Goal: Complete application form

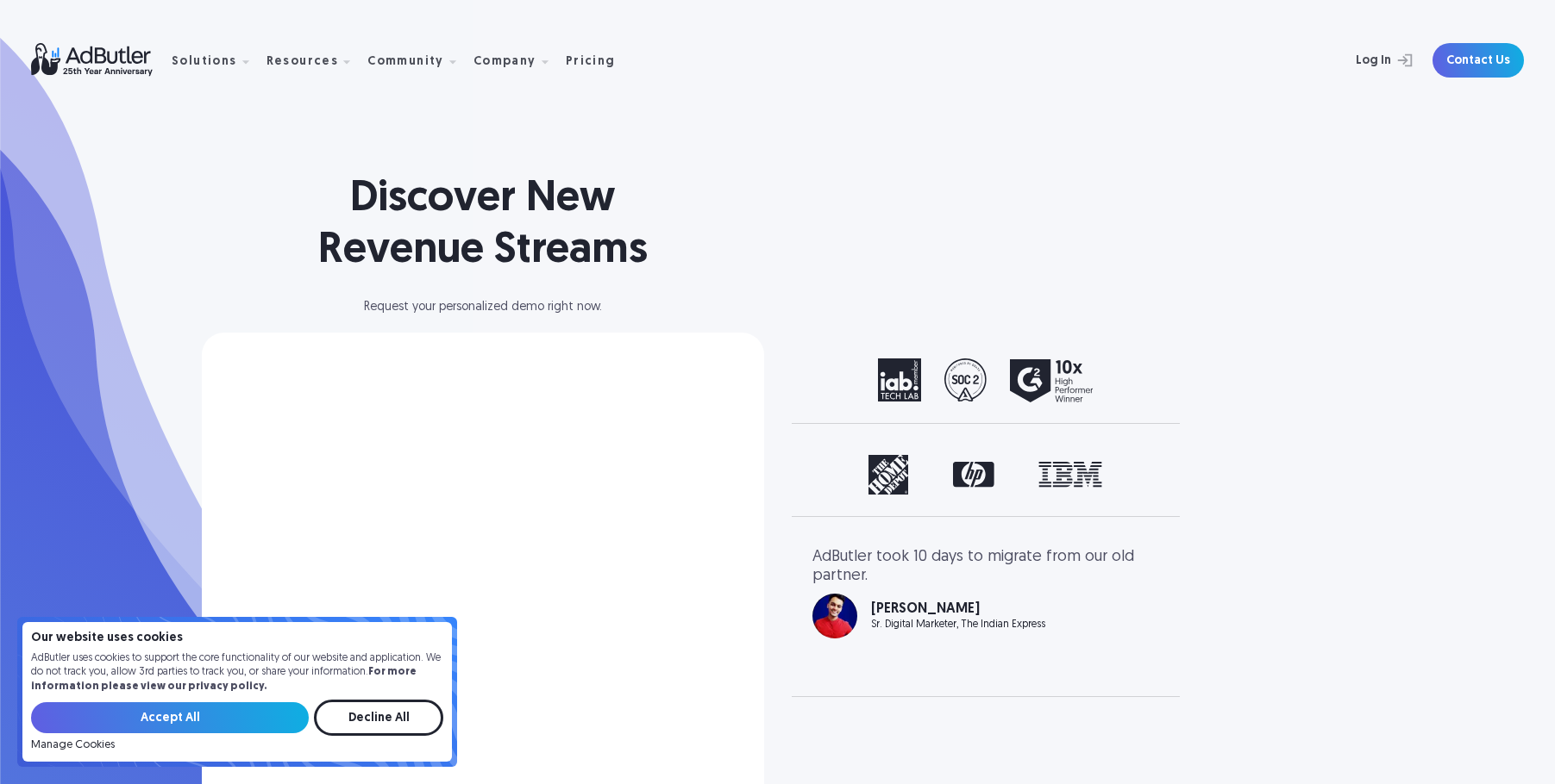
select select "[GEOGRAPHIC_DATA]"
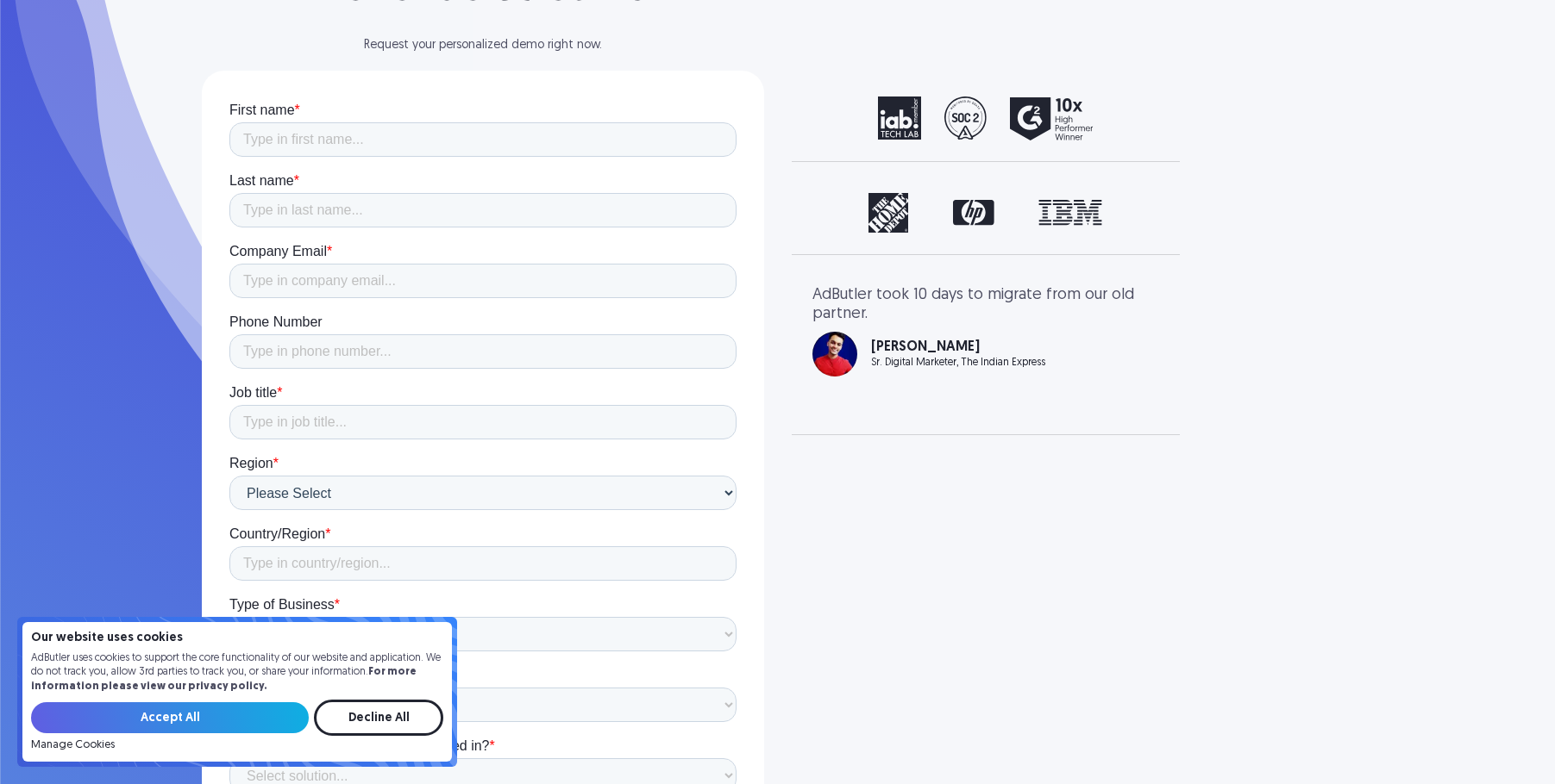
scroll to position [270, 0]
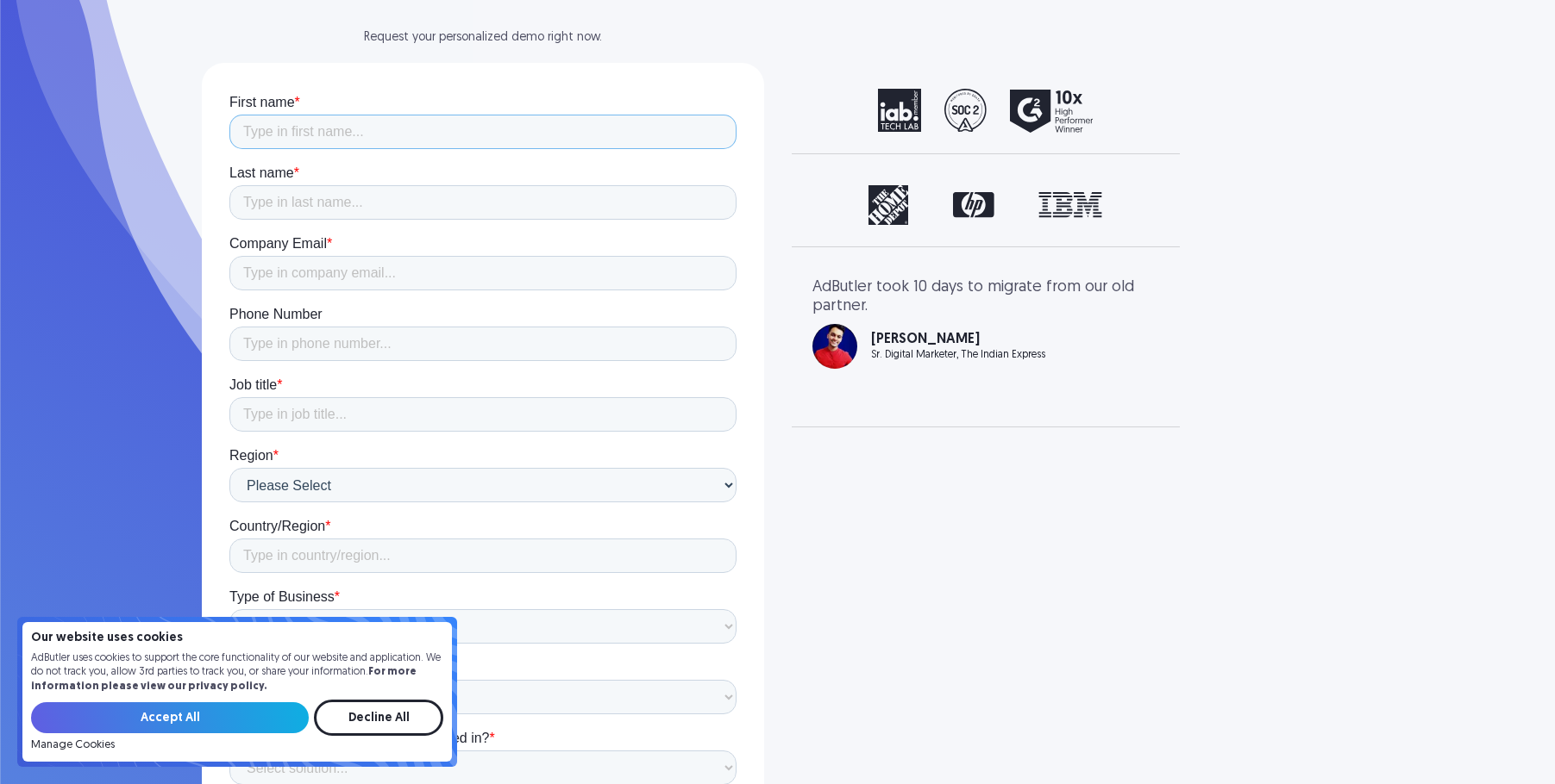
click at [314, 137] on input "First name *" at bounding box center [482, 132] width 507 height 34
type input "Mercedes"
click at [388, 203] on input "Last name *" at bounding box center [482, 202] width 507 height 34
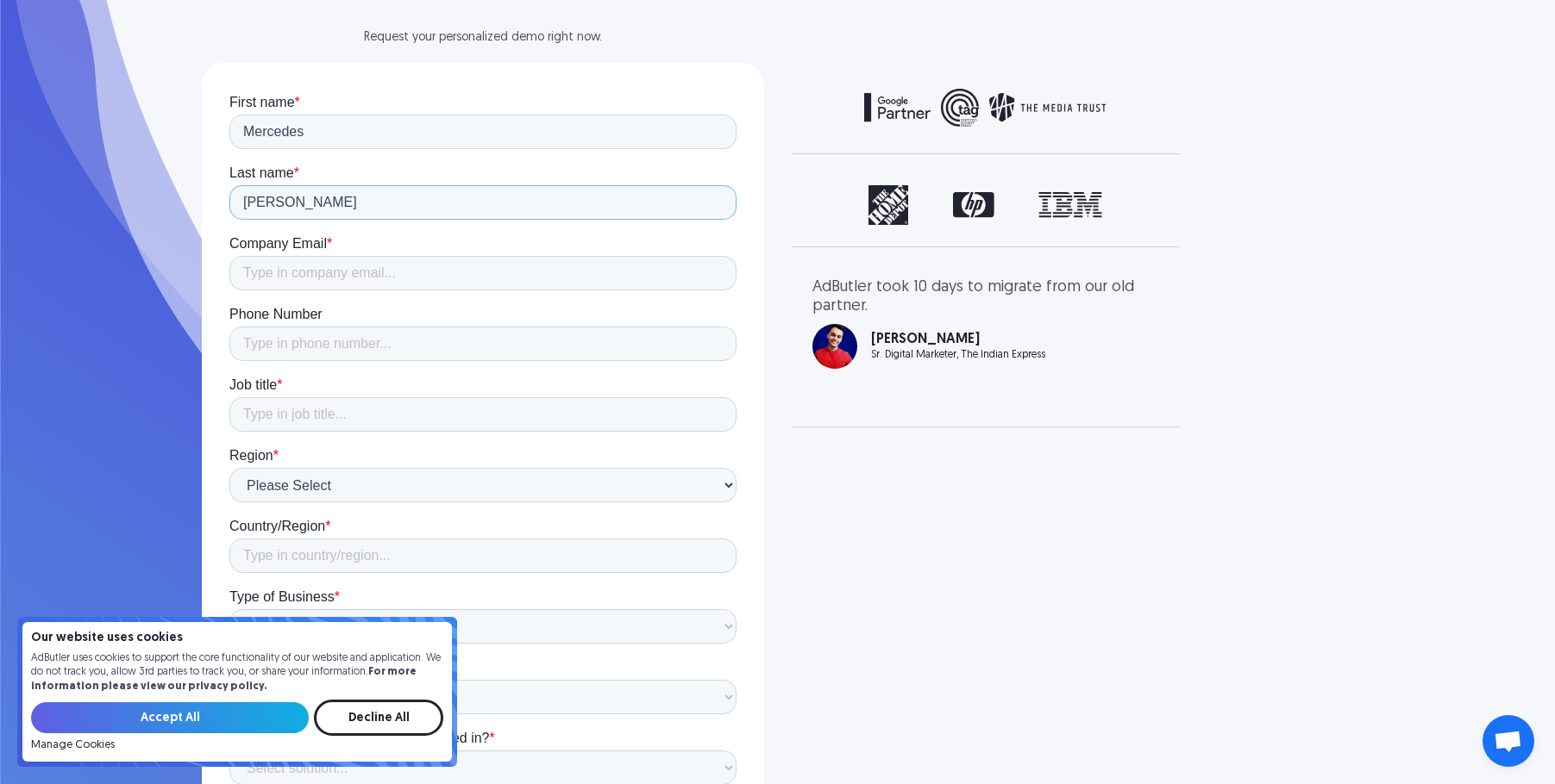
type input "[PERSON_NAME]"
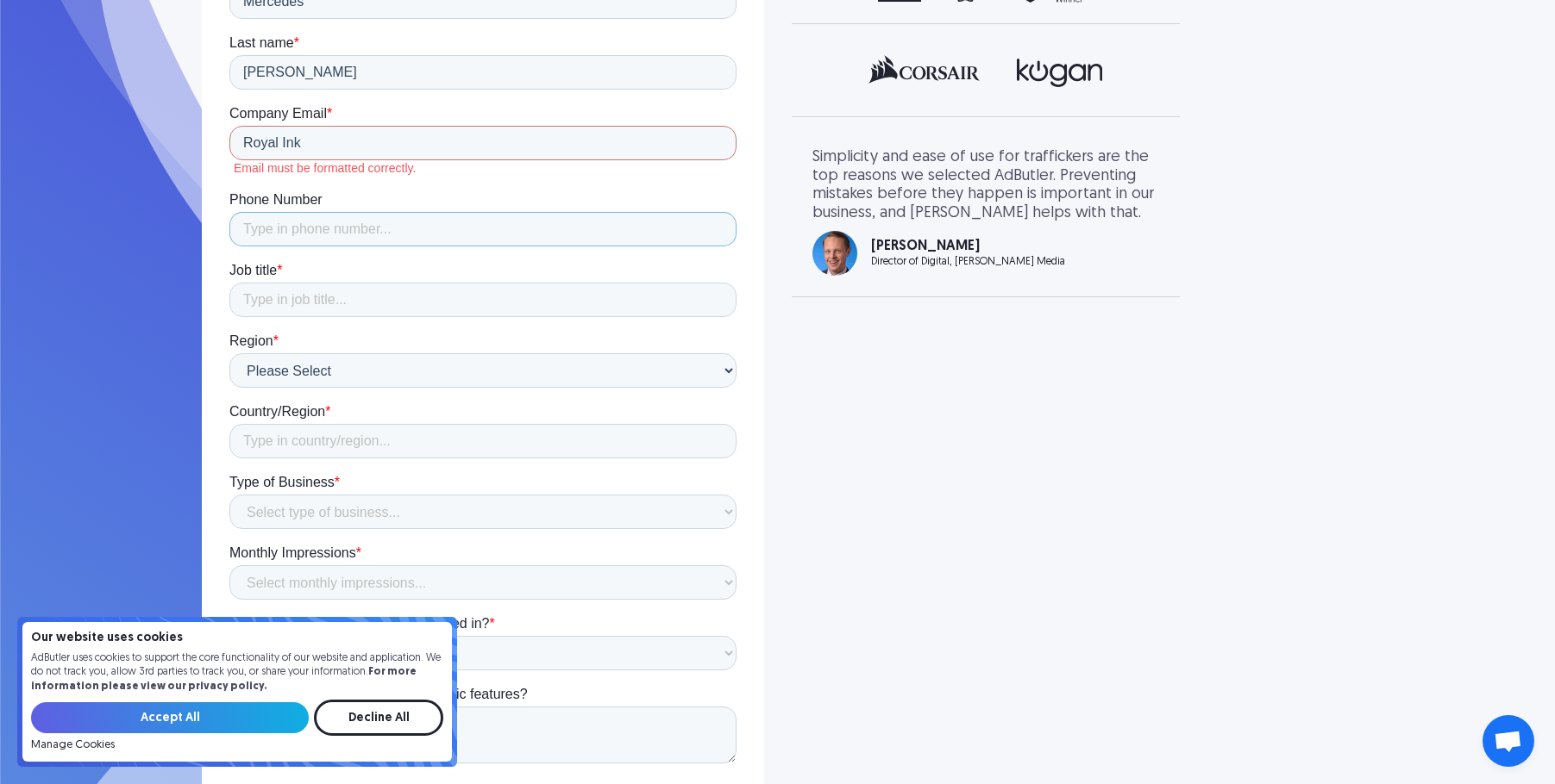
scroll to position [404, 0]
drag, startPoint x: 410, startPoint y: 146, endPoint x: 388, endPoint y: 140, distance: 22.8
click at [410, 146] on input "Royal Ink" at bounding box center [482, 140] width 507 height 34
click at [385, 141] on input "Royal Ink" at bounding box center [482, 140] width 507 height 34
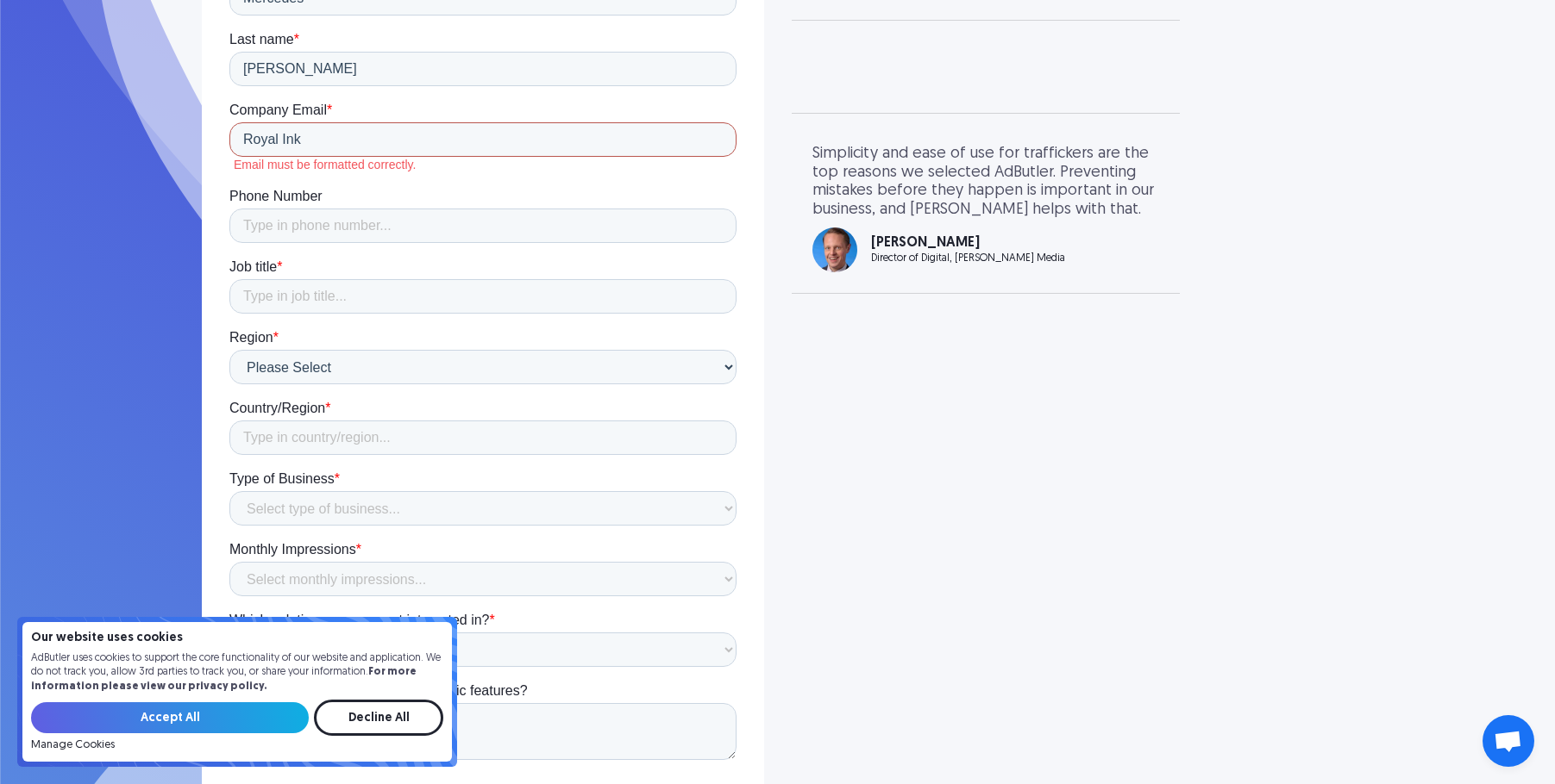
click at [385, 141] on input "Royal Ink" at bounding box center [482, 140] width 507 height 34
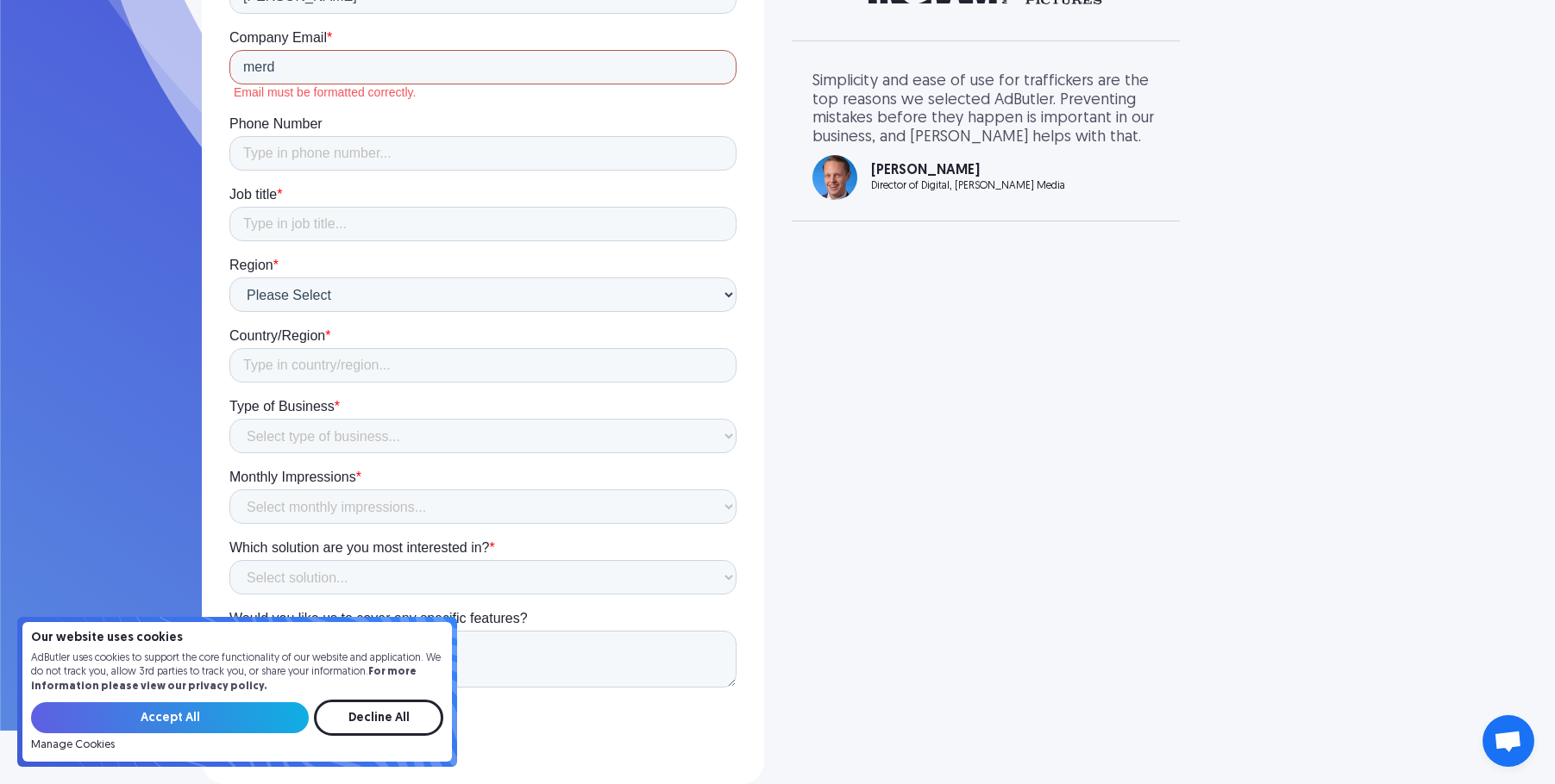
scroll to position [483, 0]
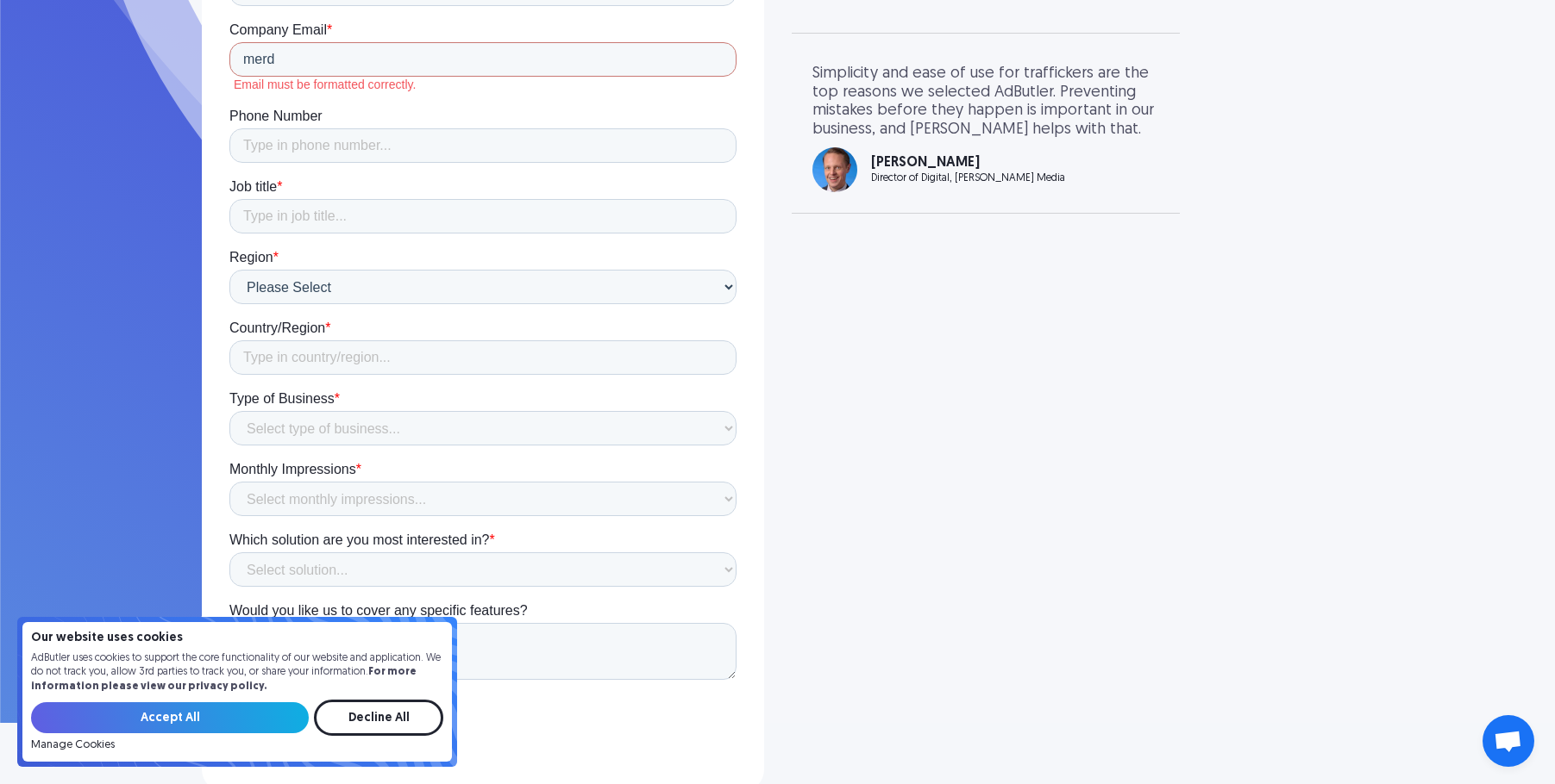
click at [218, 705] on input "Accept All" at bounding box center [170, 718] width 277 height 31
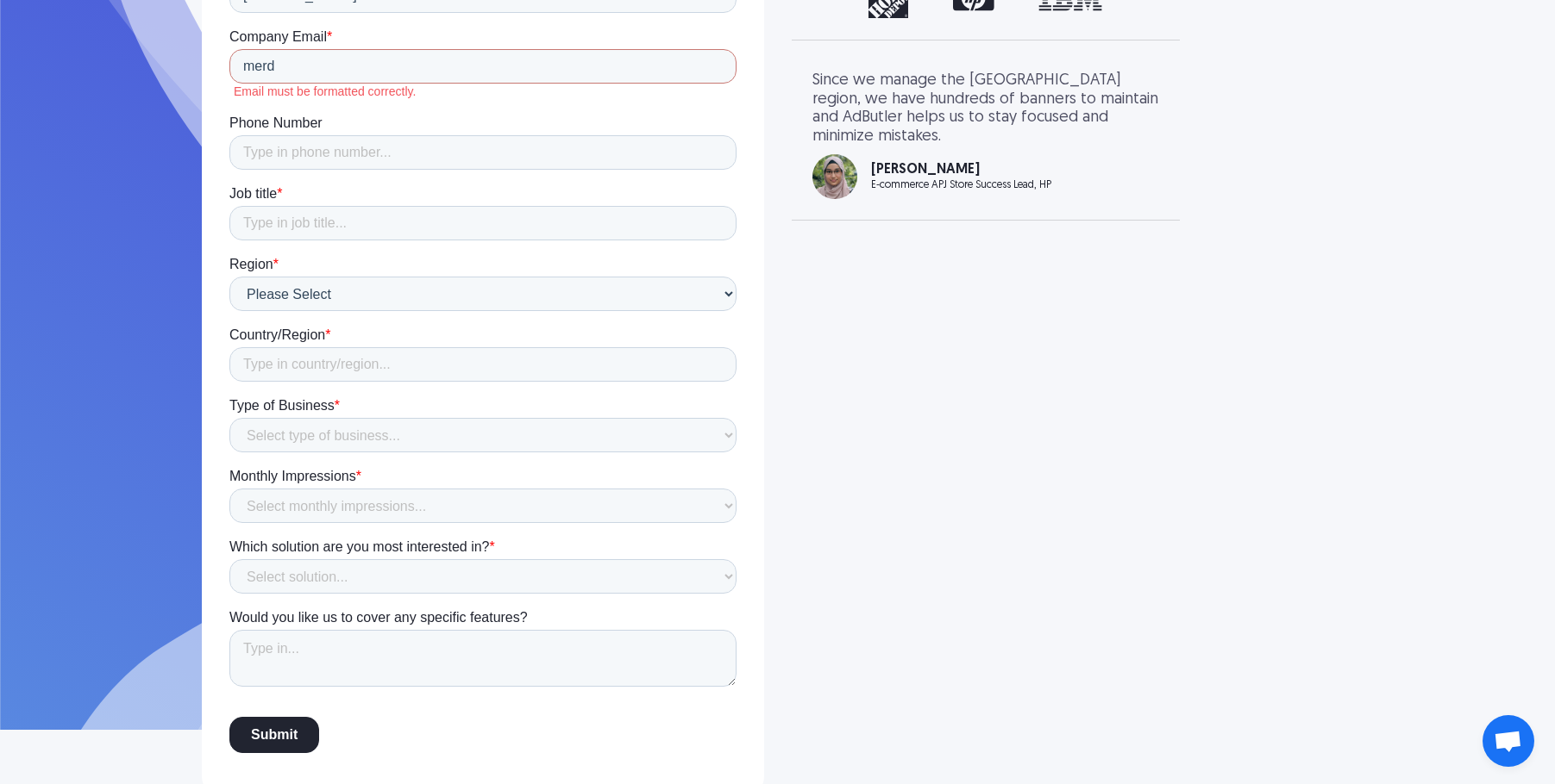
scroll to position [480, 0]
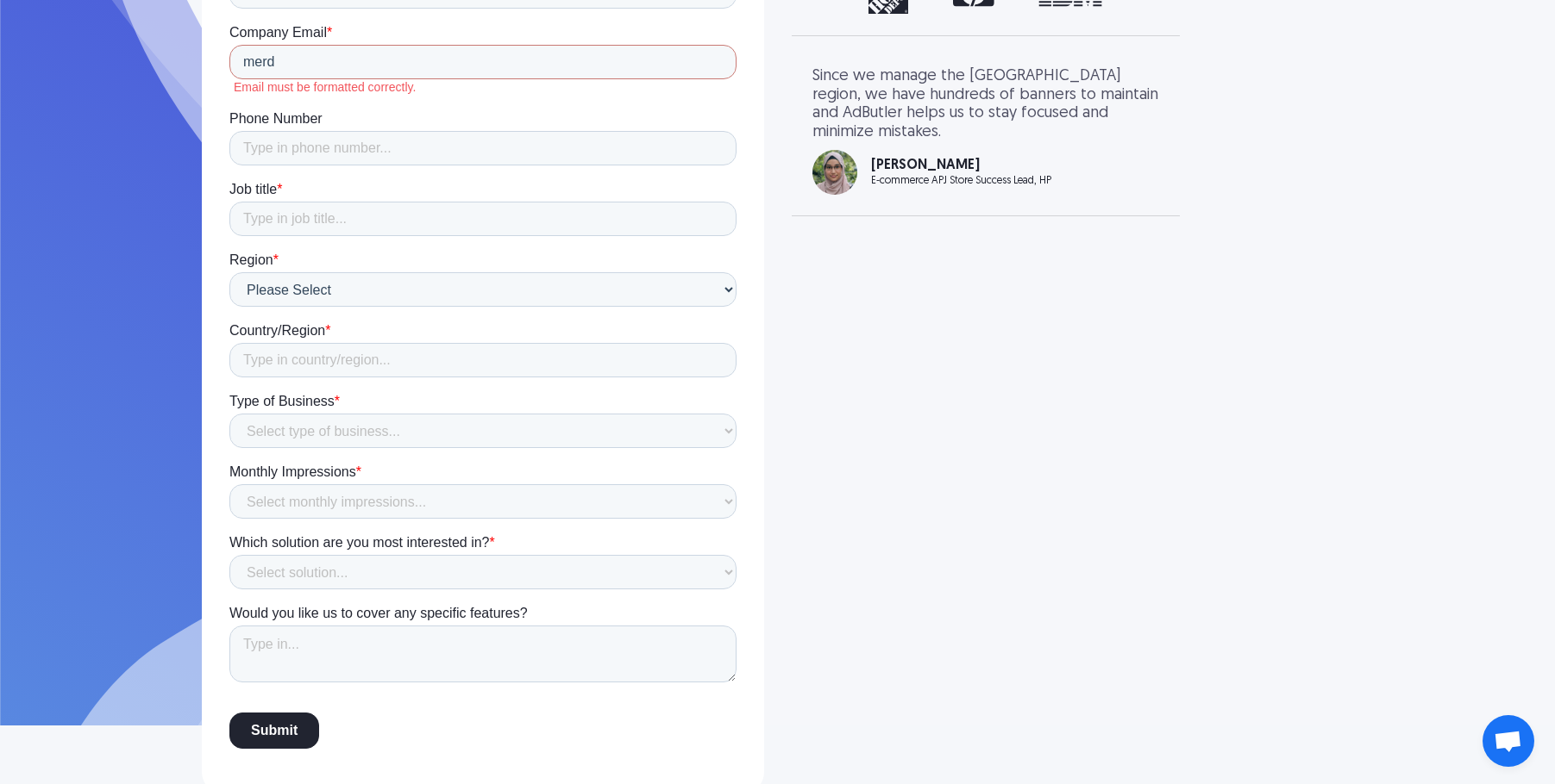
drag, startPoint x: 991, startPoint y: 528, endPoint x: 977, endPoint y: 521, distance: 15.7
click at [991, 528] on div "Discover New Revenue Streams Request your personalized demo right now. First Na…" at bounding box center [778, 157] width 1241 height 1275
click at [300, 58] on input "merd" at bounding box center [482, 62] width 507 height 34
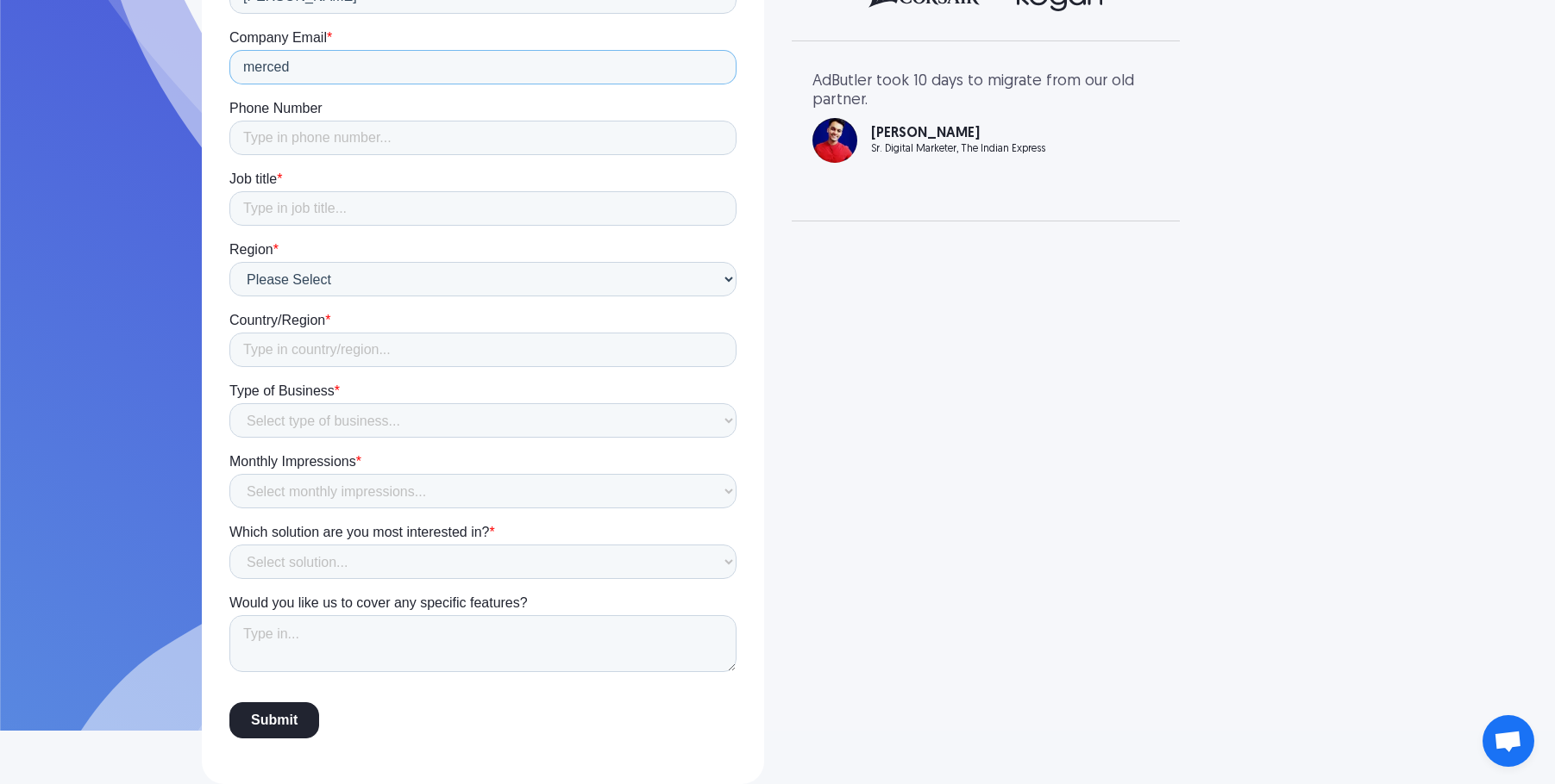
type input "[EMAIL_ADDRESS][DOMAIN_NAME]"
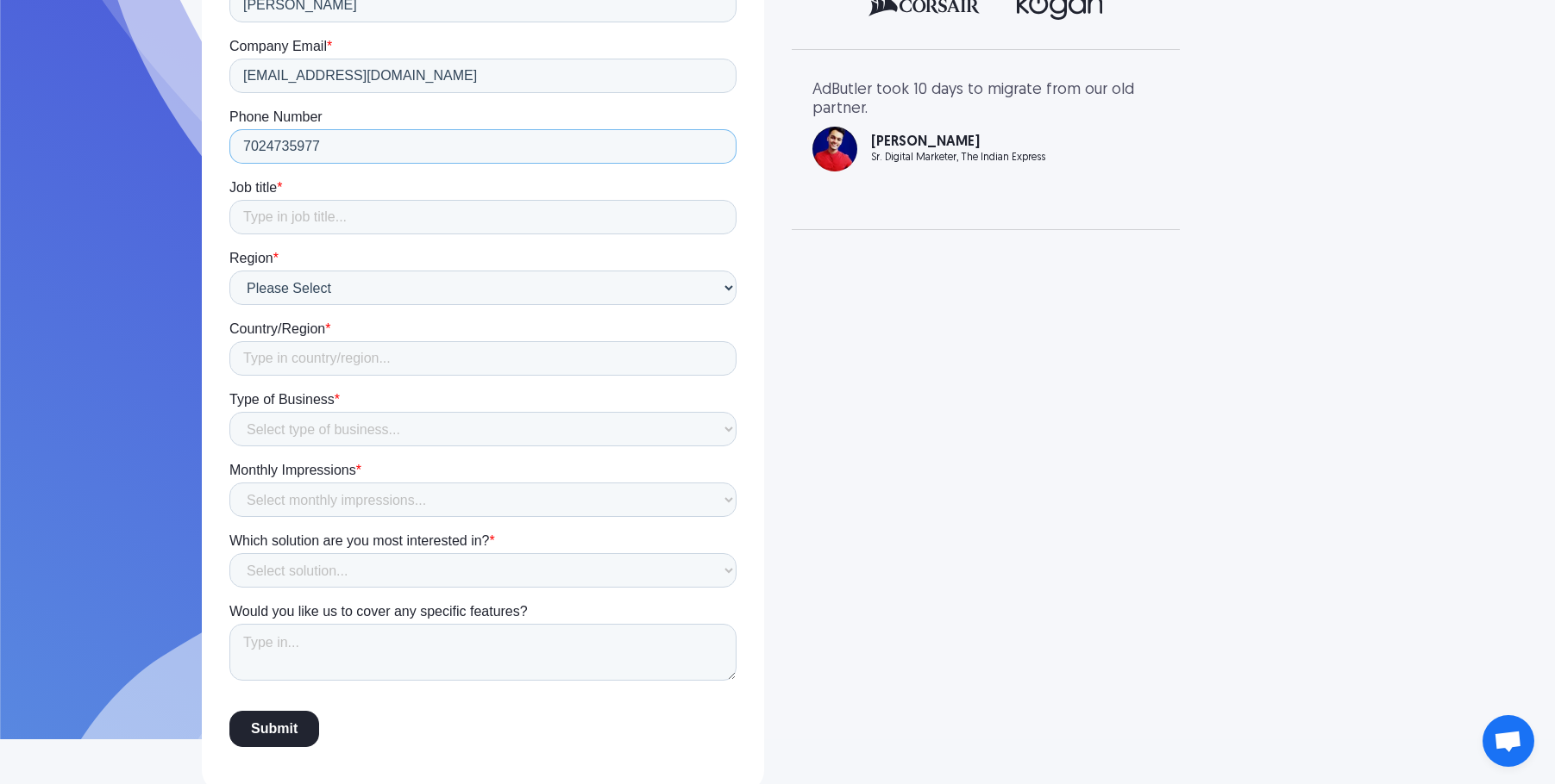
scroll to position [467, 0]
click at [385, 157] on input "7024735977" at bounding box center [482, 146] width 507 height 34
click at [385, 156] on input "7024735977" at bounding box center [482, 146] width 507 height 34
drag, startPoint x: 385, startPoint y: 157, endPoint x: 340, endPoint y: 66, distance: 101.5
click at [385, 156] on input "7024735977" at bounding box center [482, 146] width 507 height 34
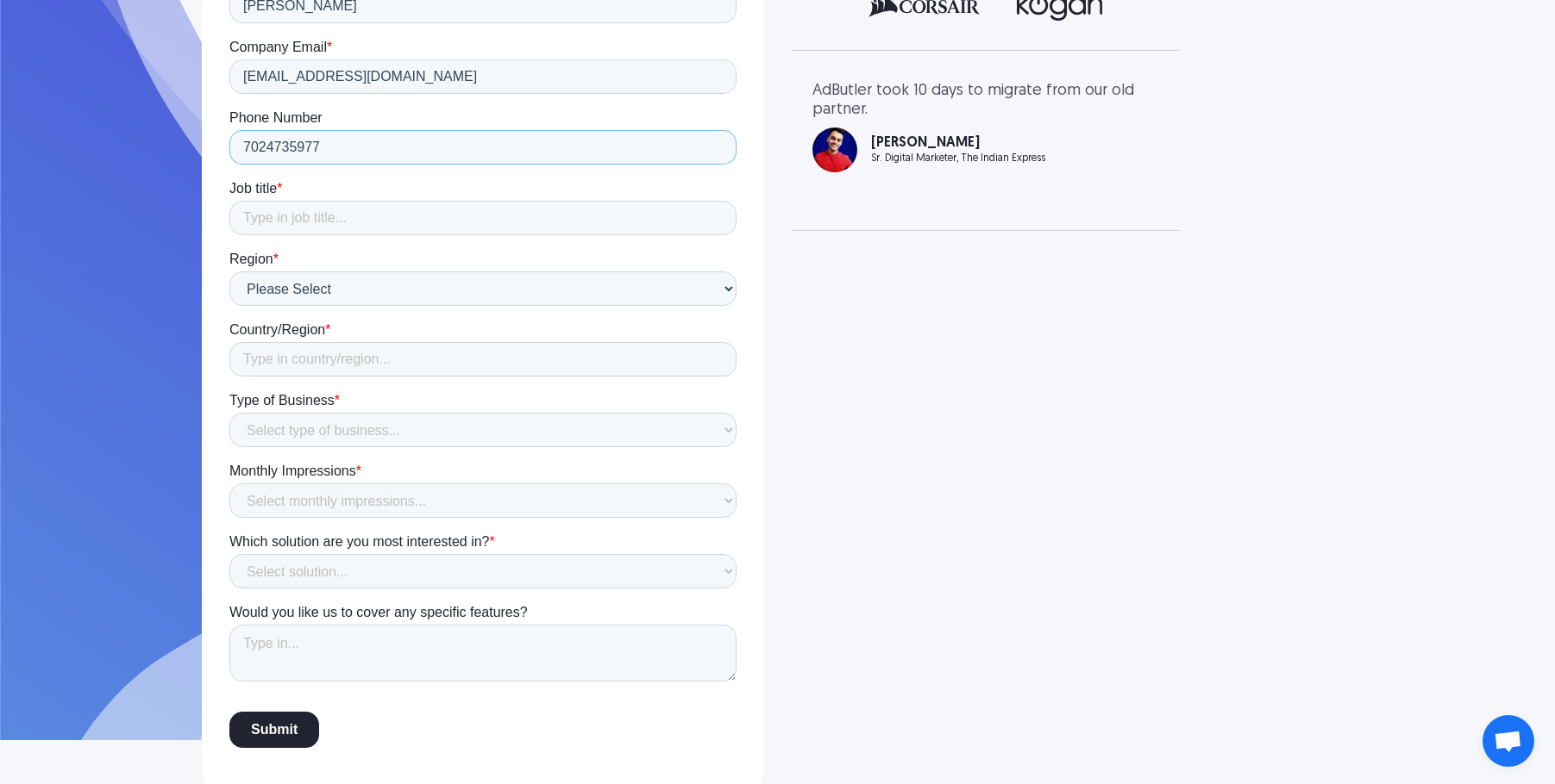
type input "7024735977"
